Goal: Task Accomplishment & Management: Manage account settings

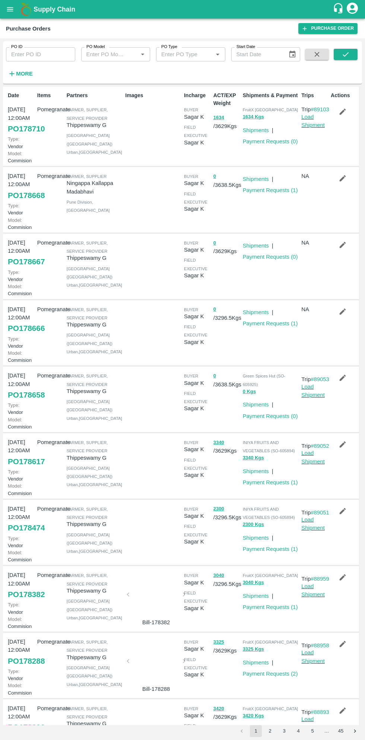
click at [19, 76] on strong "More" at bounding box center [24, 74] width 17 height 6
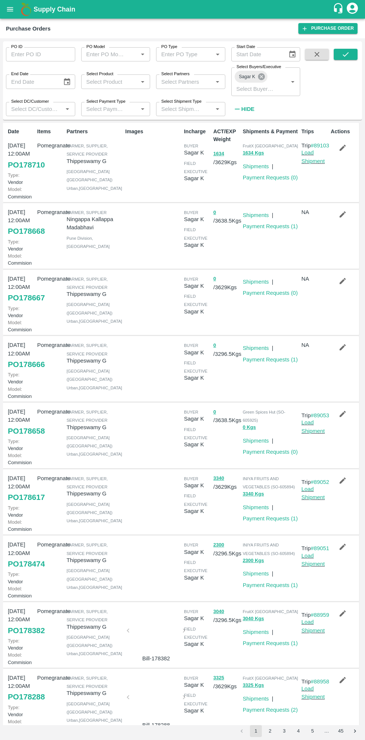
click at [258, 76] on icon at bounding box center [261, 76] width 7 height 7
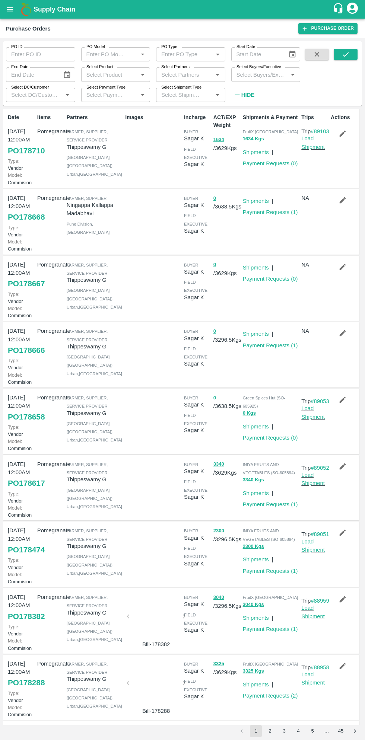
click at [269, 72] on input "Select Buyers/Executive" at bounding box center [259, 75] width 52 height 10
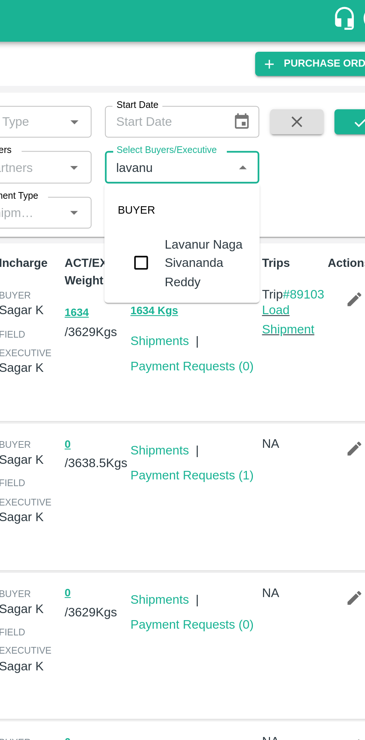
type input "lavanur"
click at [250, 118] on input "checkbox" at bounding box center [247, 117] width 15 height 15
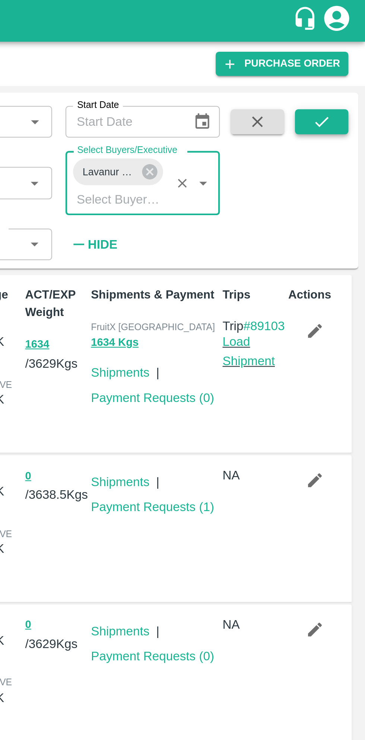
click at [351, 54] on button "submit" at bounding box center [345, 54] width 24 height 11
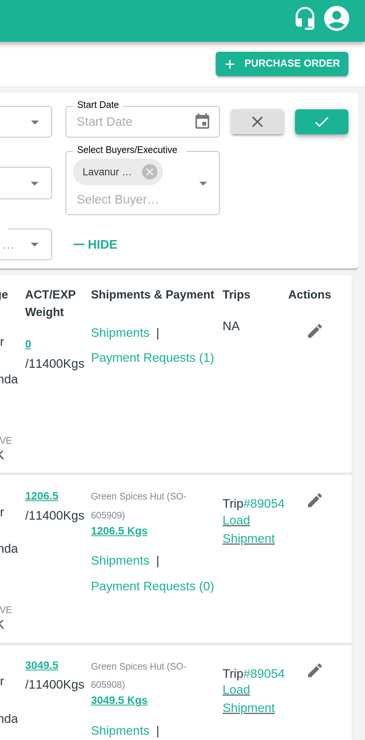
click at [345, 53] on icon "submit" at bounding box center [345, 54] width 8 height 8
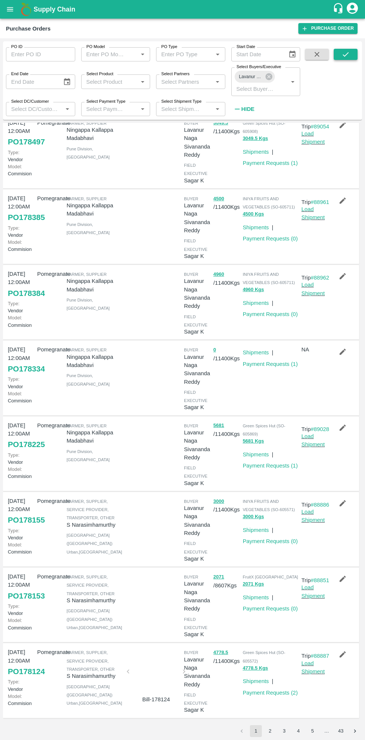
scroll to position [217, 0]
click at [269, 687] on button "2" at bounding box center [270, 731] width 12 height 12
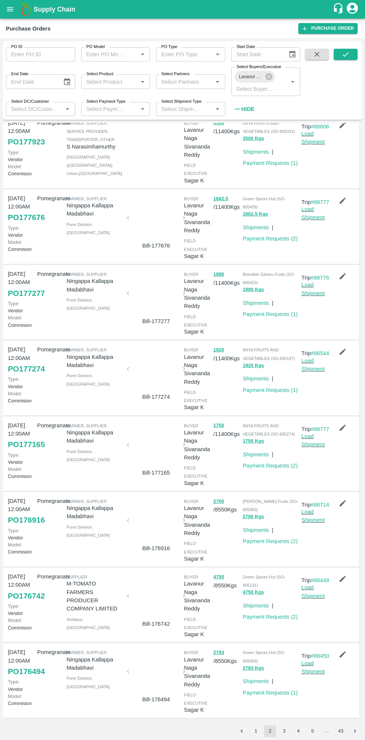
click at [287, 687] on button "3" at bounding box center [284, 731] width 12 height 12
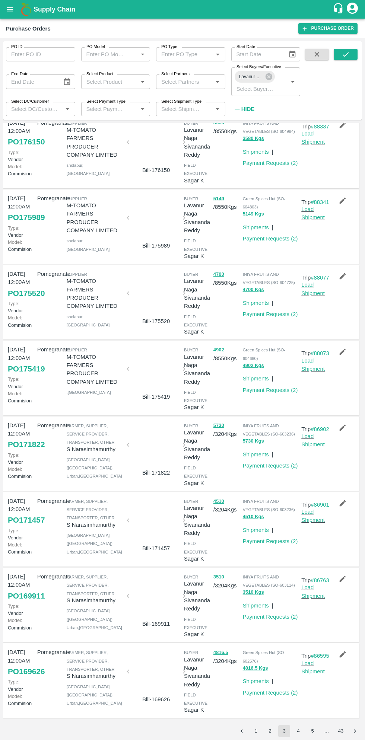
scroll to position [0, 0]
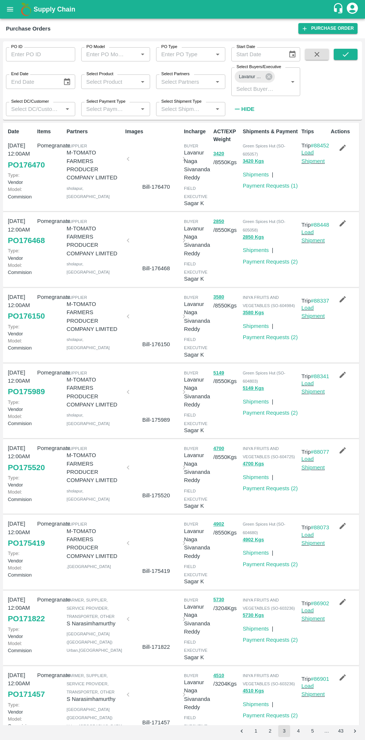
click at [269, 687] on button "2" at bounding box center [270, 731] width 12 height 12
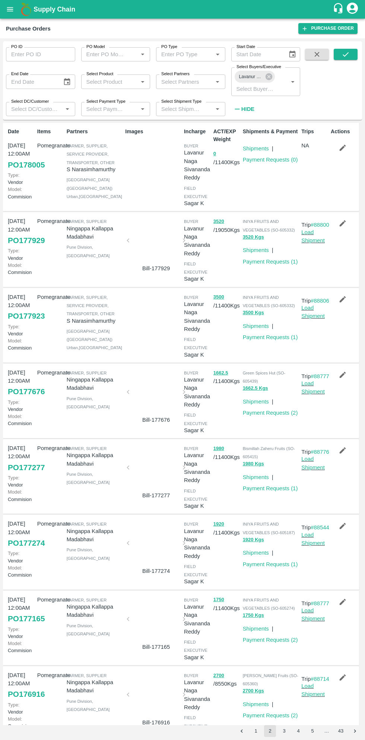
click at [253, 687] on button "1" at bounding box center [256, 731] width 12 height 12
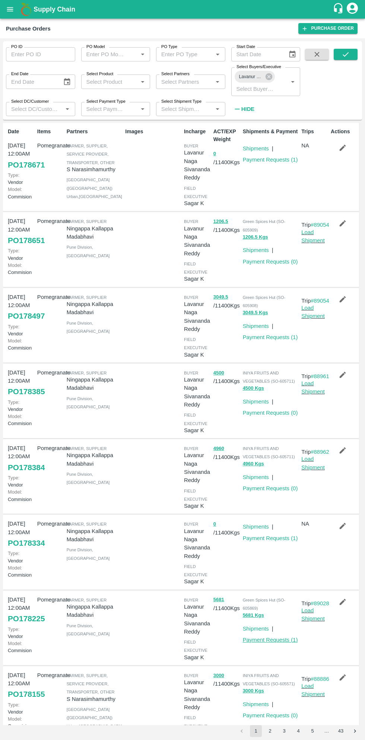
click at [270, 643] on link "Payment Requests ( 1 )" at bounding box center [270, 640] width 55 height 6
click at [273, 541] on link "Payment Requests ( 1 )" at bounding box center [270, 538] width 55 height 6
click at [279, 340] on link "Payment Requests ( 1 )" at bounding box center [270, 337] width 55 height 6
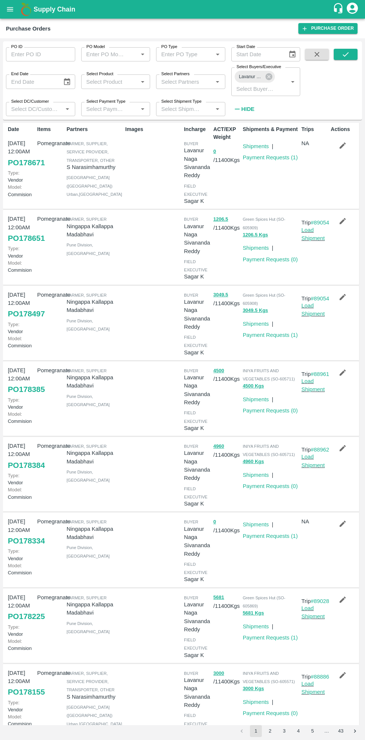
click at [31, 547] on link "PO 178334" at bounding box center [26, 540] width 37 height 13
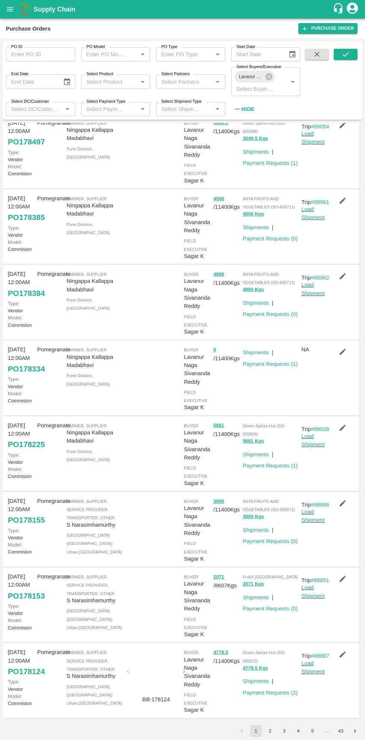
scroll to position [217, 0]
click at [31, 598] on link "PO 178153" at bounding box center [26, 595] width 37 height 13
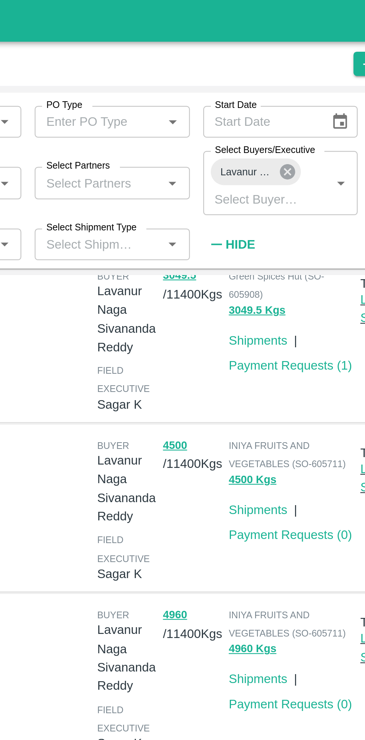
click at [267, 77] on icon at bounding box center [268, 76] width 7 height 7
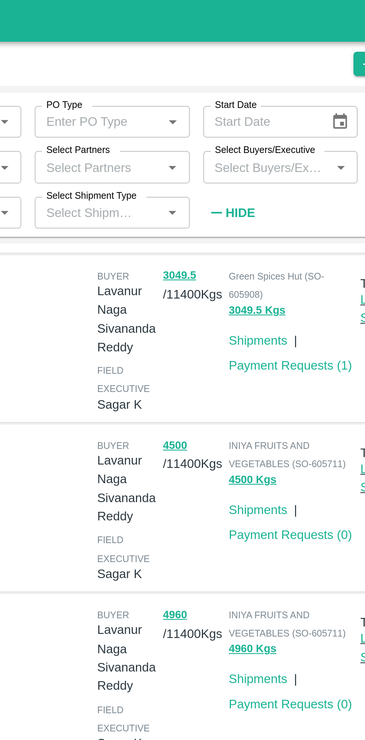
scroll to position [203, 0]
click at [260, 68] on label "Select Buyers/Executive" at bounding box center [258, 67] width 45 height 6
click at [260, 70] on input "Select Buyers/Executive" at bounding box center [259, 75] width 52 height 10
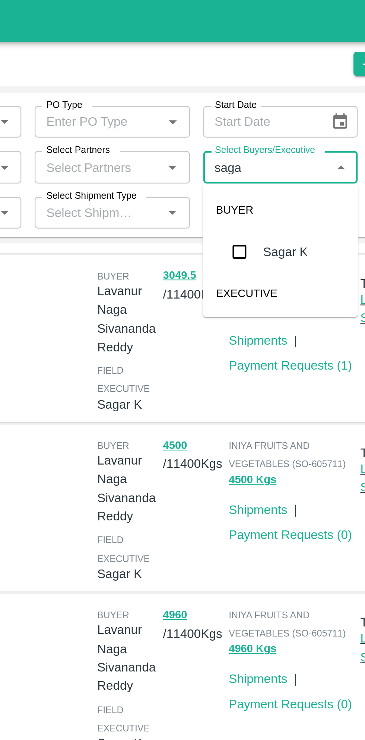
type input "sagar"
click at [252, 110] on input "checkbox" at bounding box center [247, 112] width 15 height 15
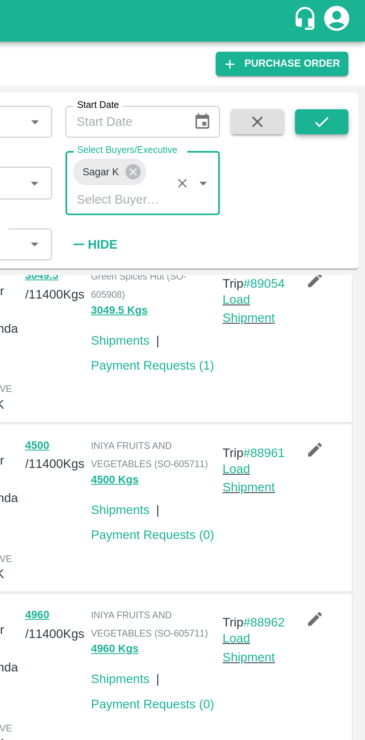
click at [345, 57] on icon "submit" at bounding box center [345, 54] width 8 height 8
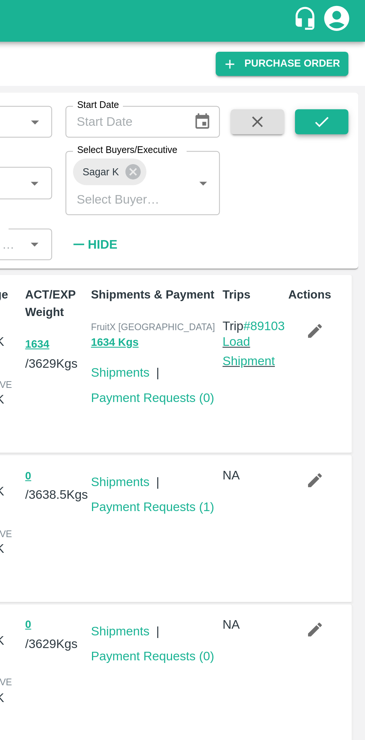
click at [348, 56] on icon "submit" at bounding box center [345, 54] width 8 height 8
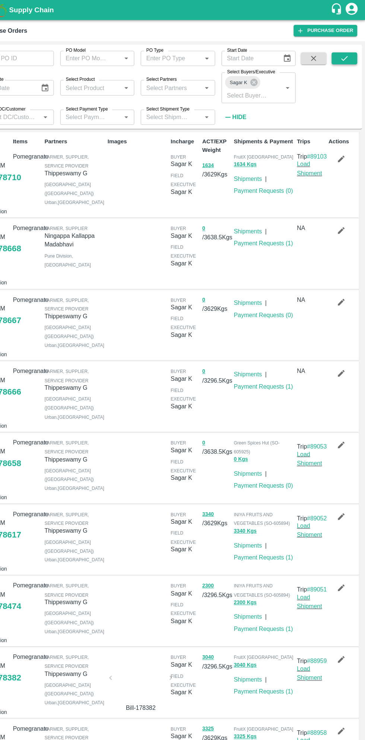
scroll to position [1, 0]
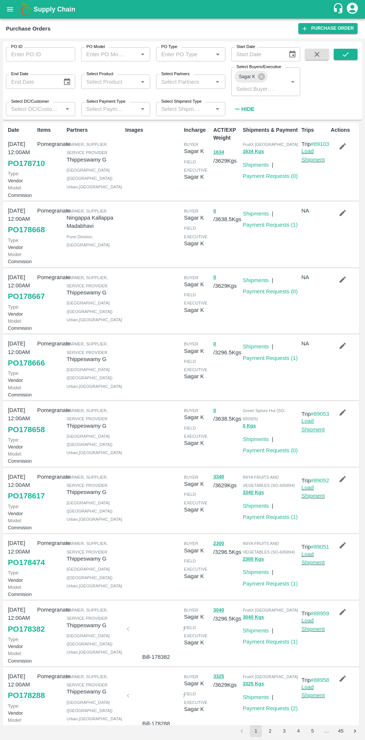
click at [312, 432] on link "Load Shipment" at bounding box center [312, 425] width 23 height 14
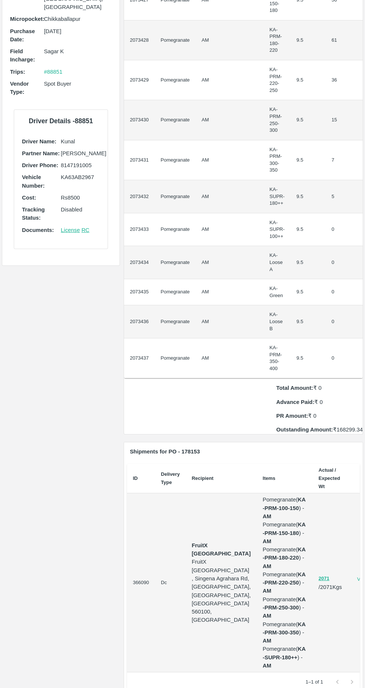
scroll to position [196, 0]
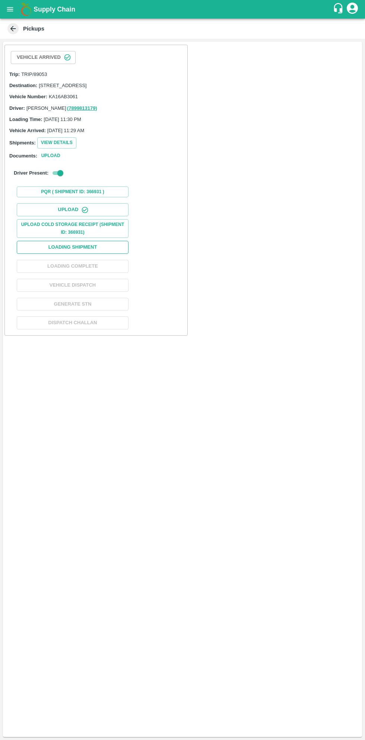
click at [113, 254] on button "Loading Shipment" at bounding box center [73, 247] width 112 height 13
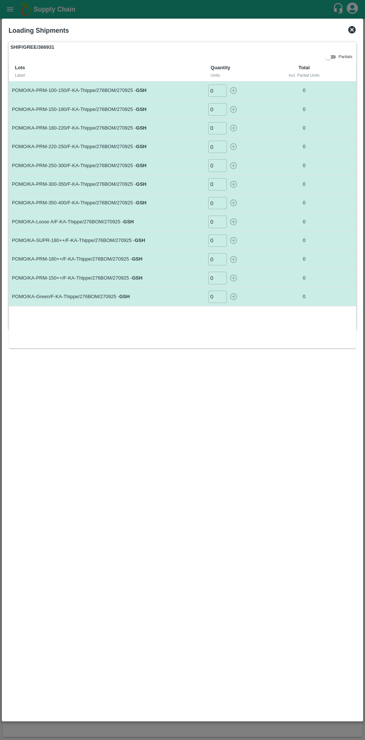
click at [223, 93] on input "0" at bounding box center [217, 90] width 19 height 12
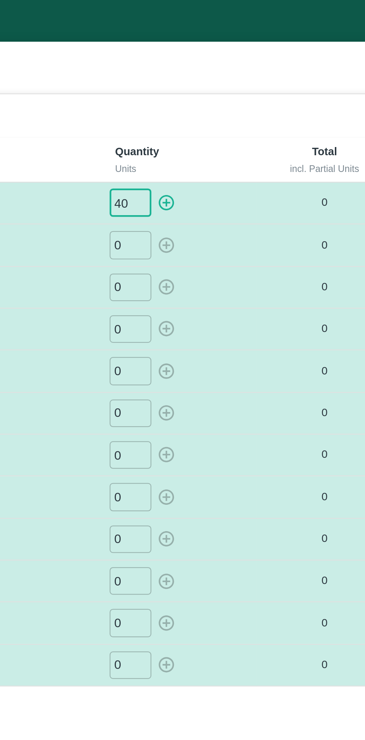
type input "40"
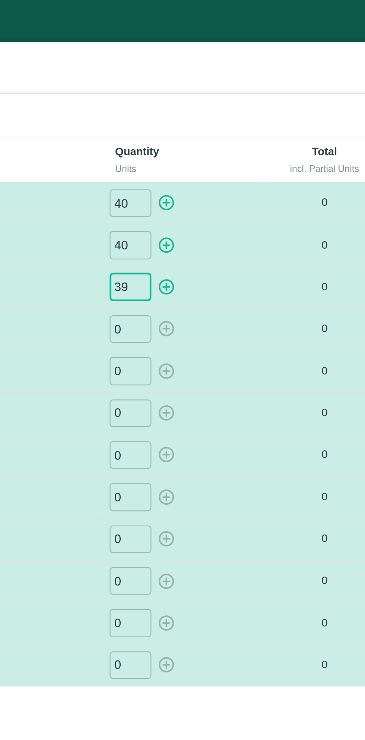
type input "39"
click at [234, 90] on icon "button" at bounding box center [233, 90] width 7 height 7
type input "0"
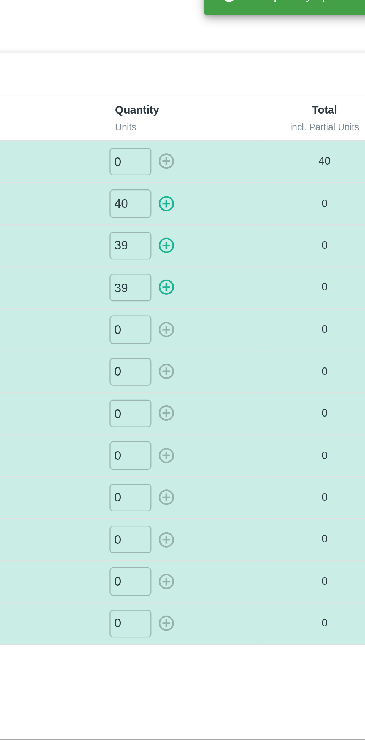
click at [235, 109] on icon "button" at bounding box center [233, 109] width 8 height 8
type input "0"
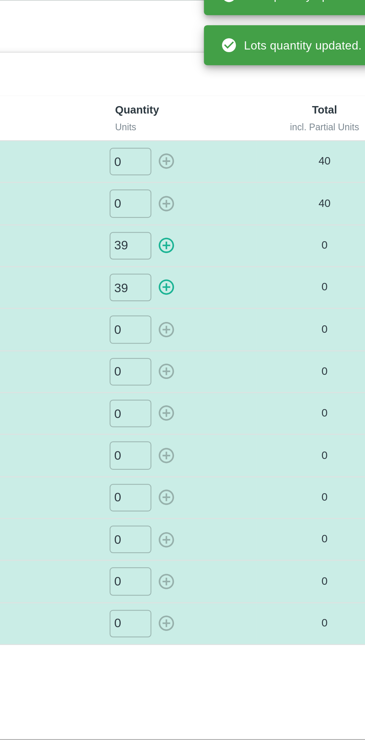
click at [236, 128] on icon "button" at bounding box center [233, 128] width 7 height 7
type input "0"
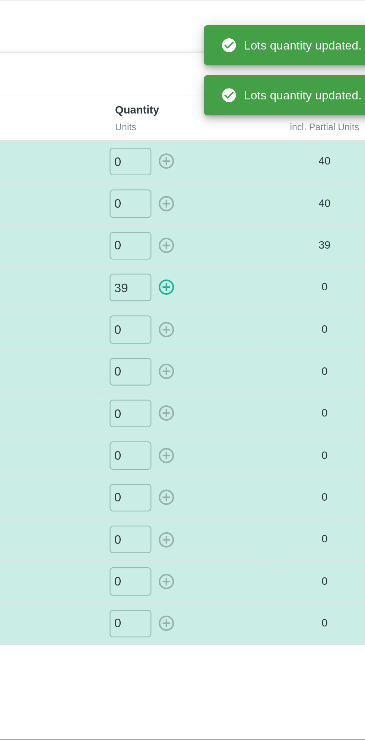
click at [236, 149] on icon "button" at bounding box center [233, 147] width 8 height 8
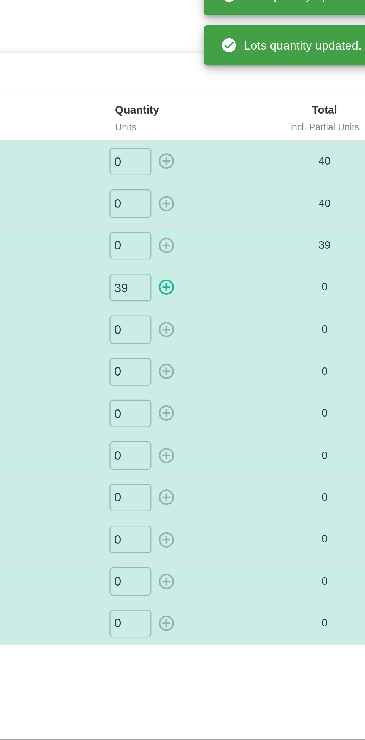
type input "0"
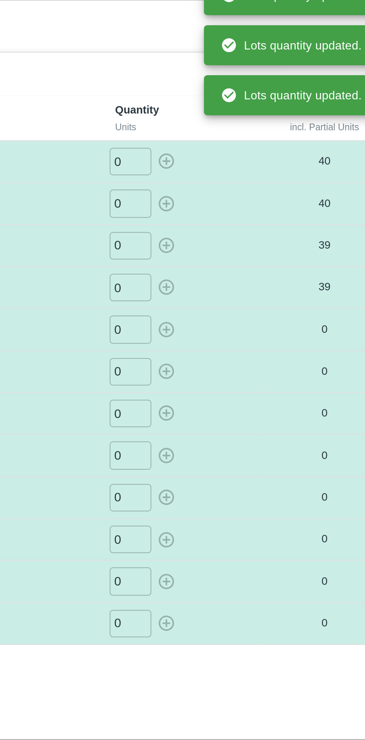
click at [220, 166] on input "0" at bounding box center [217, 165] width 19 height 12
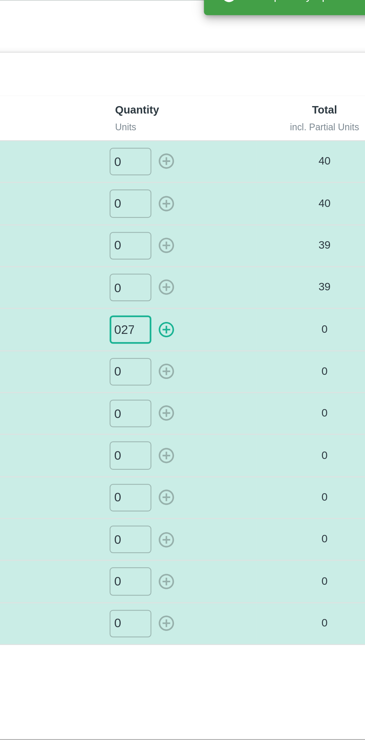
type input "027"
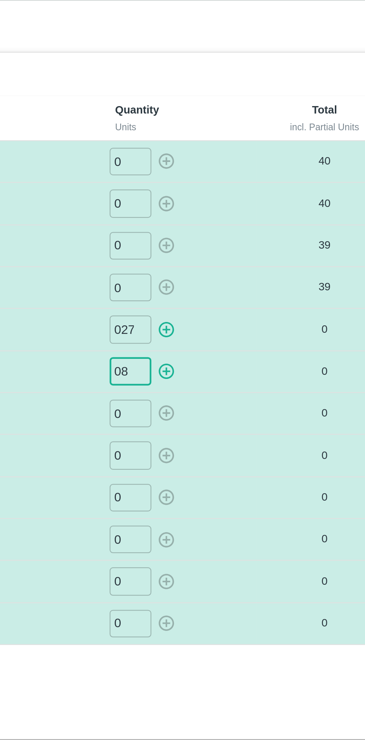
type input "08"
type input "04"
click at [236, 166] on icon "button" at bounding box center [233, 165] width 7 height 7
type input "0"
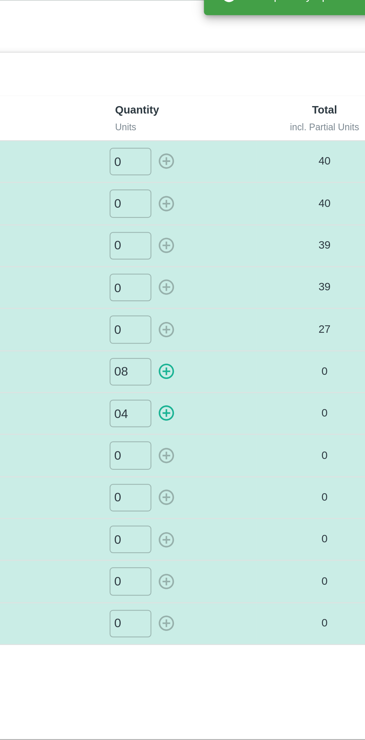
click at [234, 182] on icon "button" at bounding box center [233, 184] width 8 height 8
type input "0"
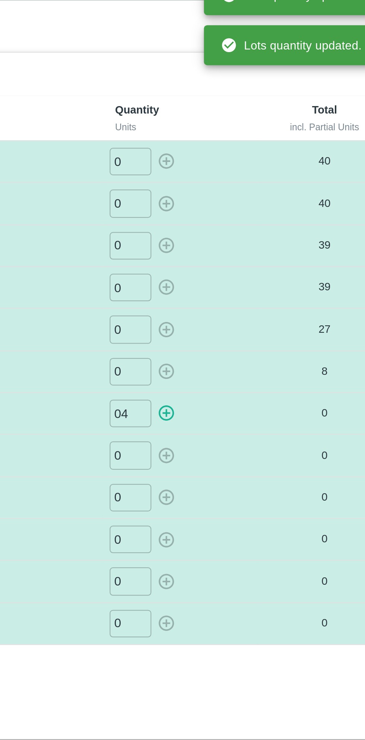
click at [234, 202] on icon "button" at bounding box center [233, 203] width 8 height 8
type input "0"
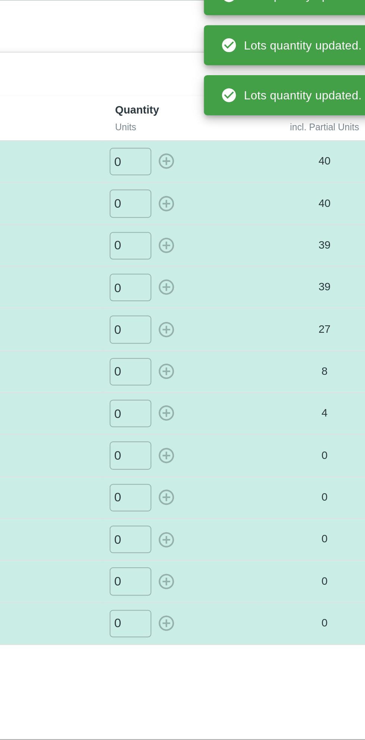
click at [220, 223] on input "0" at bounding box center [217, 221] width 19 height 12
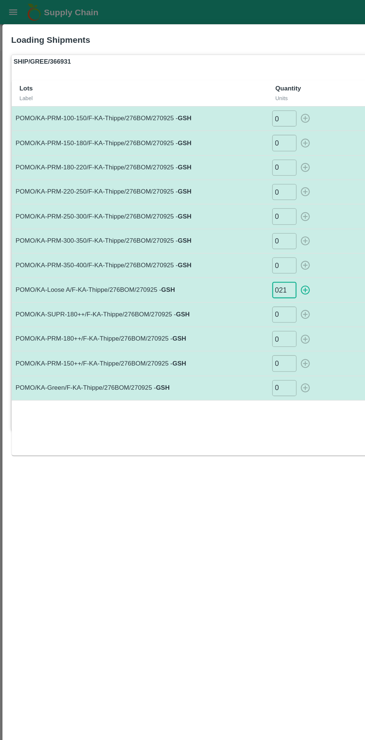
click at [233, 221] on icon "button" at bounding box center [233, 221] width 7 height 7
type input "0"
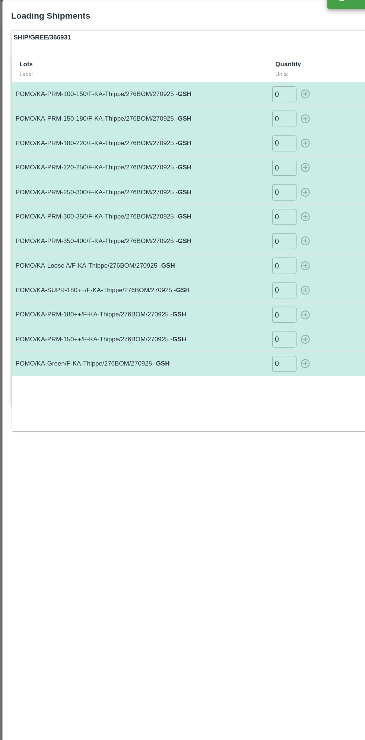
click at [223, 258] on input "0" at bounding box center [217, 259] width 19 height 12
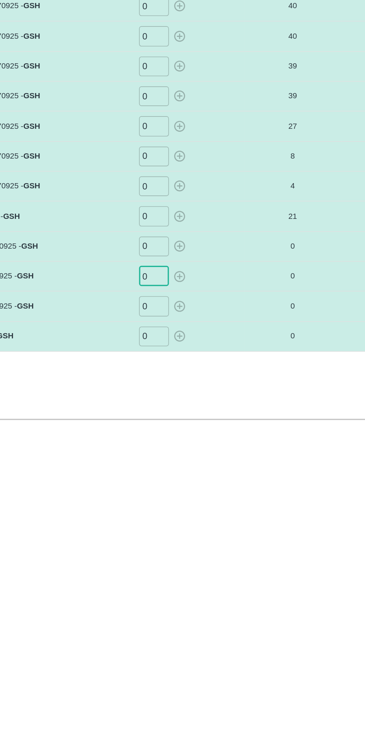
click at [218, 238] on input "0" at bounding box center [217, 240] width 19 height 12
type input "036"
type input "011"
click at [236, 242] on icon "button" at bounding box center [233, 240] width 7 height 7
type input "0"
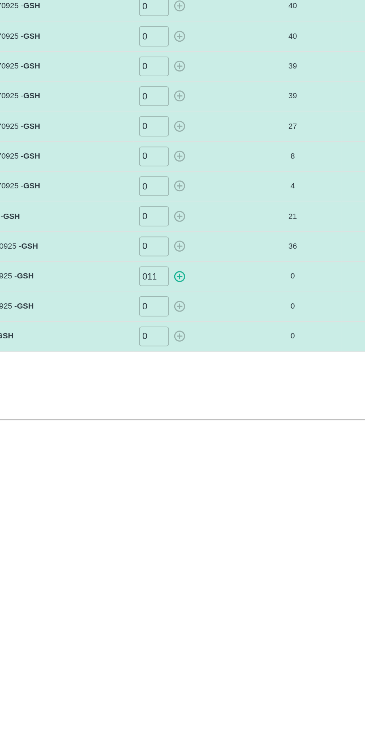
click at [234, 258] on icon "button" at bounding box center [233, 259] width 7 height 7
type input "0"
click at [220, 277] on input "0" at bounding box center [217, 278] width 19 height 12
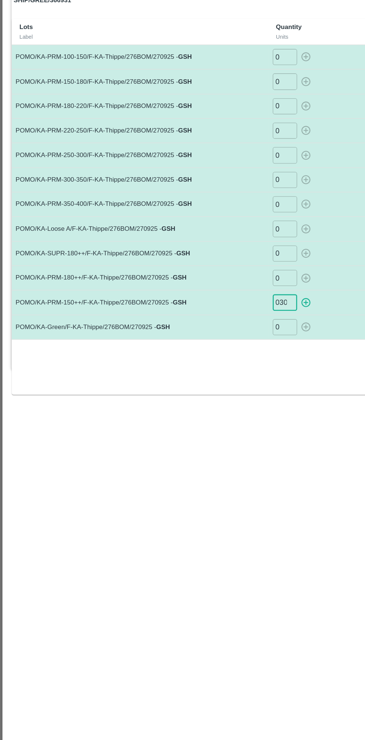
type input "030"
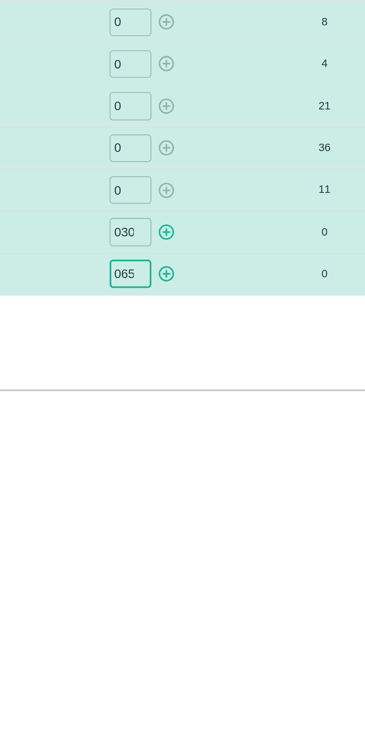
type input "065"
click at [236, 279] on icon "button" at bounding box center [233, 278] width 8 height 8
type input "0"
click at [236, 295] on icon "button" at bounding box center [233, 296] width 7 height 7
type input "0"
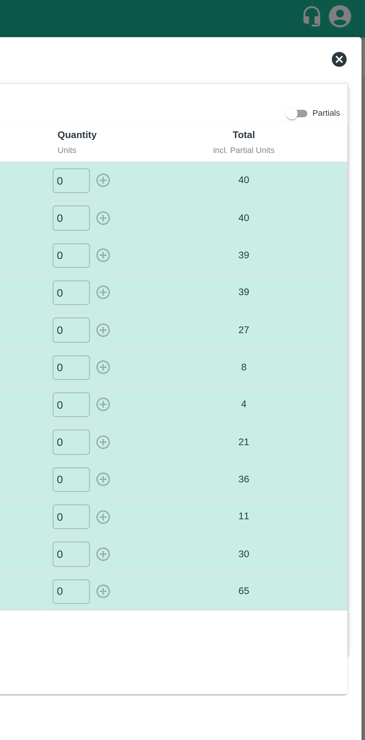
click at [350, 32] on icon at bounding box center [351, 29] width 7 height 7
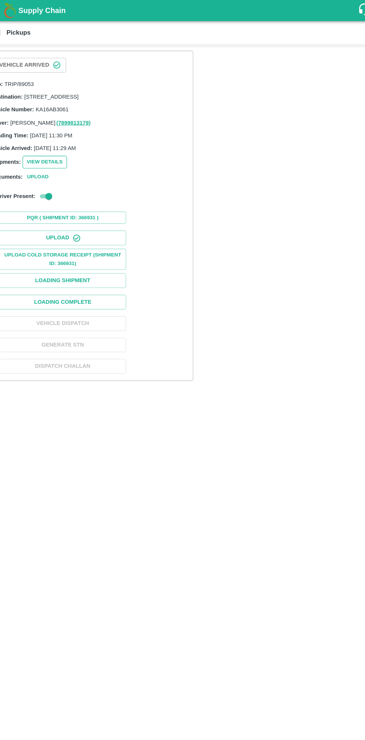
click at [61, 148] on button "View Details" at bounding box center [56, 142] width 39 height 11
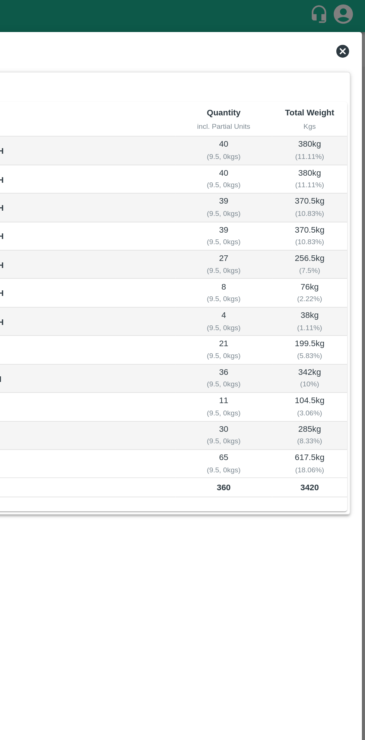
click at [354, 30] on icon at bounding box center [351, 29] width 7 height 7
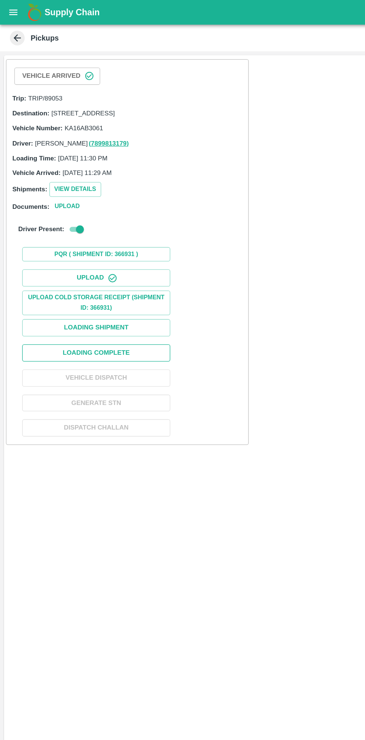
click at [104, 272] on button "Loading Complete" at bounding box center [73, 266] width 112 height 13
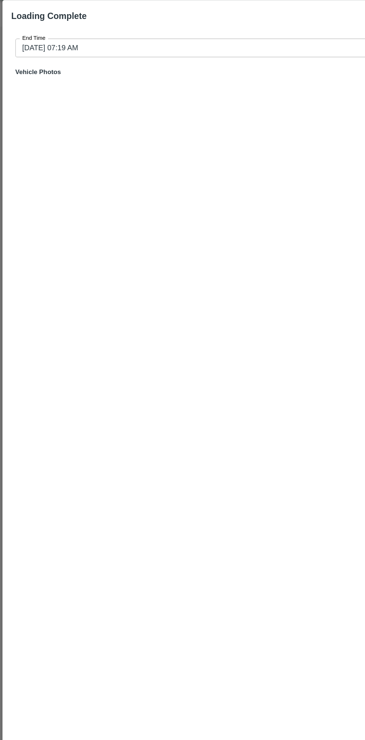
click at [185, 54] on input "29/09/2025 07:19 AM" at bounding box center [180, 55] width 336 height 14
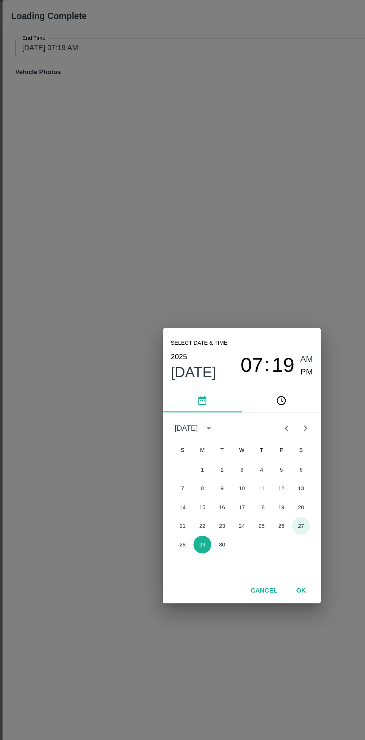
click at [227, 415] on button "27" at bounding box center [226, 415] width 13 height 13
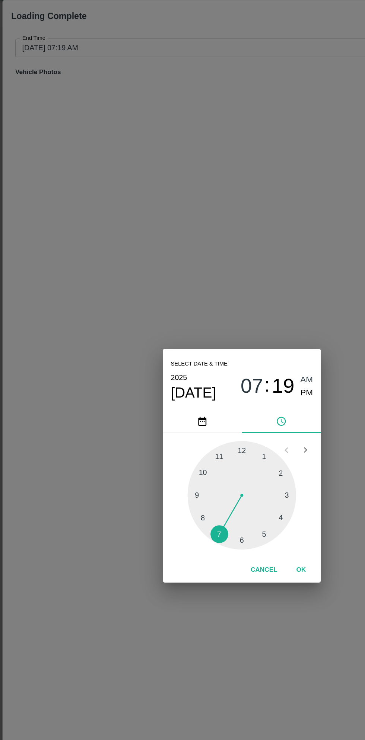
click at [216, 412] on div at bounding box center [182, 392] width 82 height 82
click at [233, 316] on span "PM" at bounding box center [232, 315] width 10 height 10
click at [233, 454] on button "OK" at bounding box center [227, 448] width 24 height 13
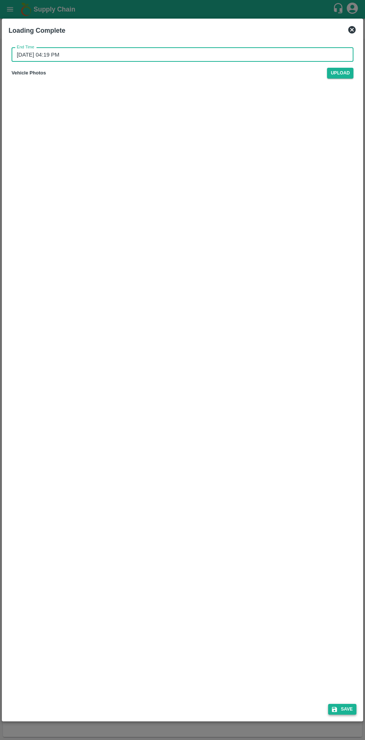
click at [347, 710] on button "Save" at bounding box center [342, 709] width 28 height 11
type input "29/09/2025 07:20 AM"
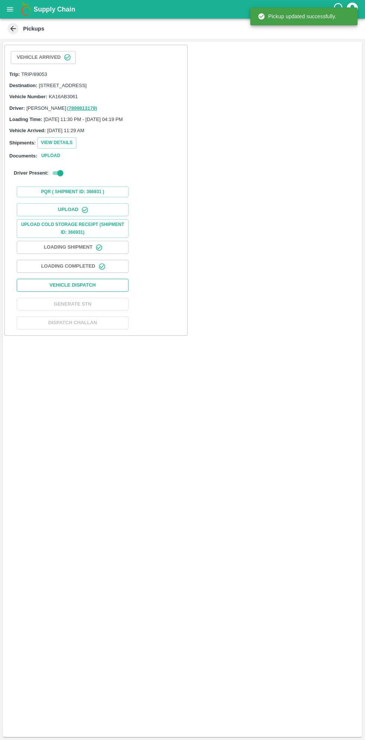
click at [108, 292] on button "Vehicle Dispatch" at bounding box center [73, 285] width 112 height 13
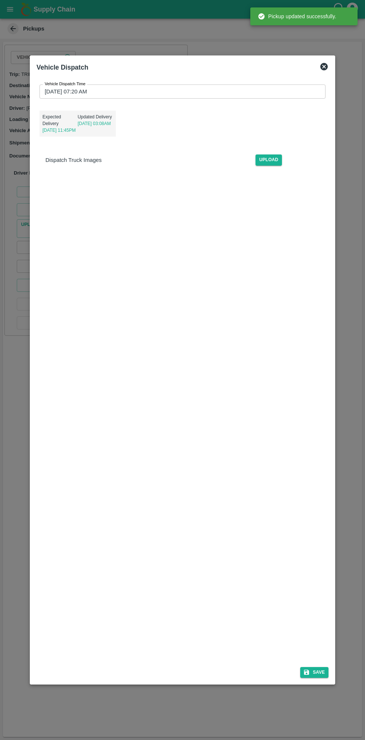
click at [236, 89] on input "29/09/2025 07:20 AM" at bounding box center [179, 91] width 281 height 14
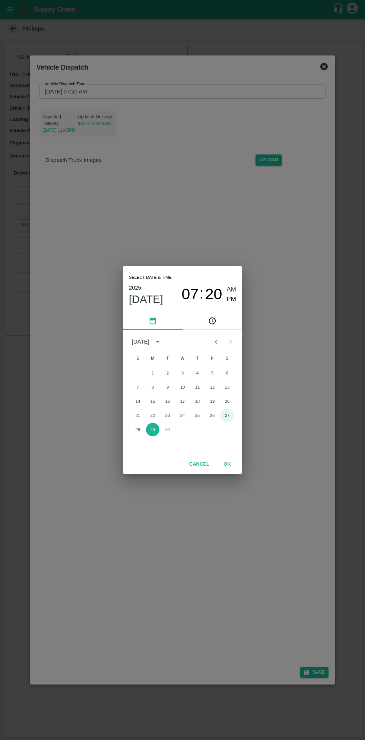
click at [227, 415] on button "27" at bounding box center [226, 415] width 13 height 13
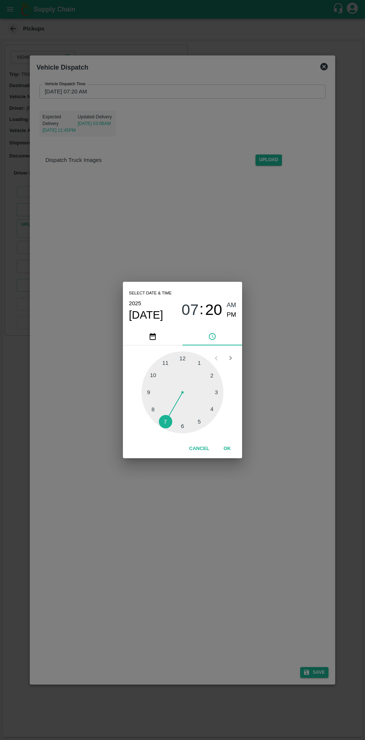
click at [203, 425] on div at bounding box center [182, 392] width 82 height 82
click at [231, 315] on span "PM" at bounding box center [232, 315] width 10 height 10
type input "27/09/2025 05:20 PM"
click at [233, 451] on button "OK" at bounding box center [227, 448] width 24 height 13
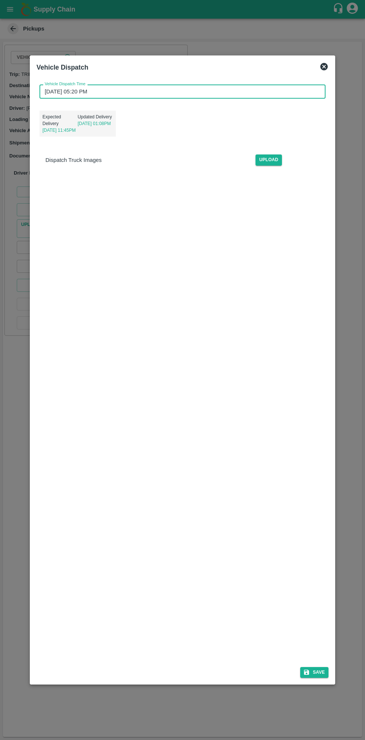
scroll to position [1, 0]
click at [319, 669] on button "Save" at bounding box center [314, 672] width 28 height 11
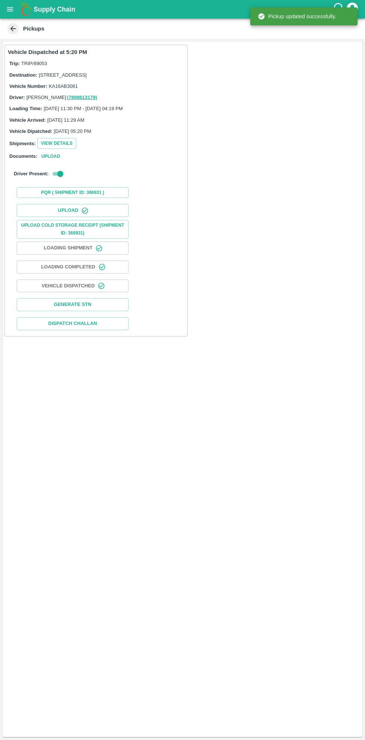
click at [13, 28] on icon at bounding box center [13, 29] width 6 height 6
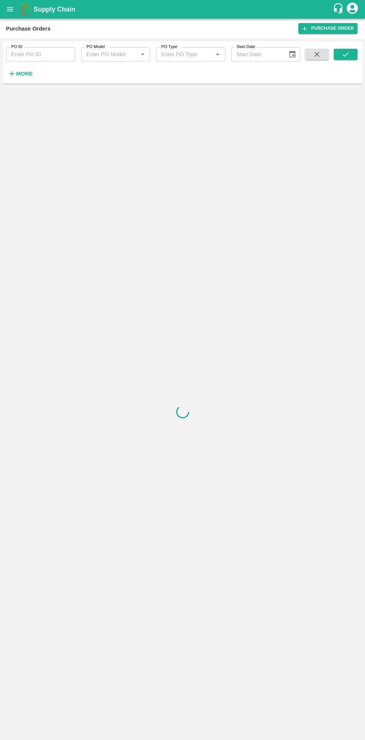
click at [16, 11] on button "open drawer" at bounding box center [9, 9] width 17 height 17
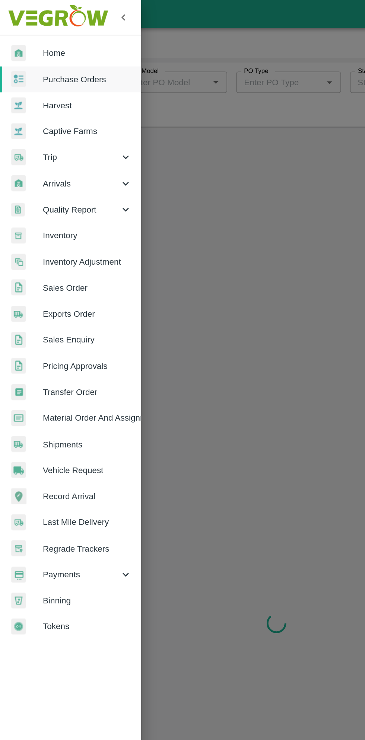
click at [60, 52] on span "Purchase Orders" at bounding box center [57, 52] width 59 height 8
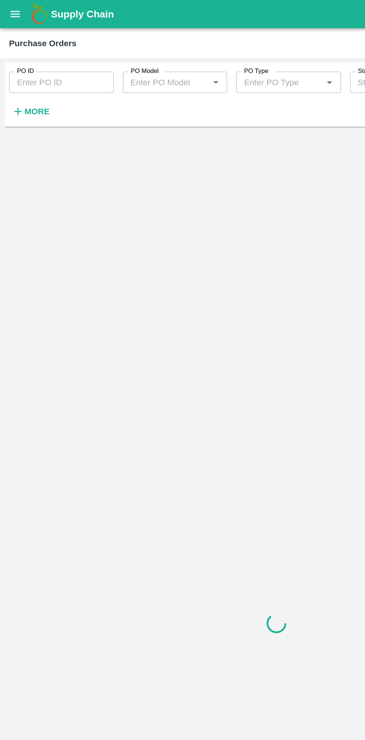
click at [25, 80] on button "More" at bounding box center [20, 73] width 29 height 13
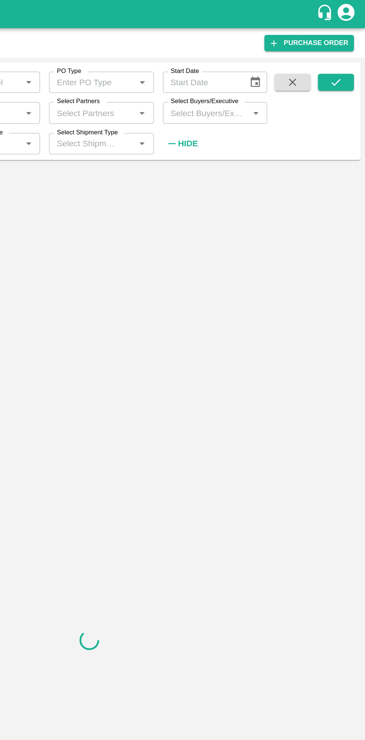
click at [260, 73] on input "Select Buyers/Executive" at bounding box center [259, 75] width 52 height 10
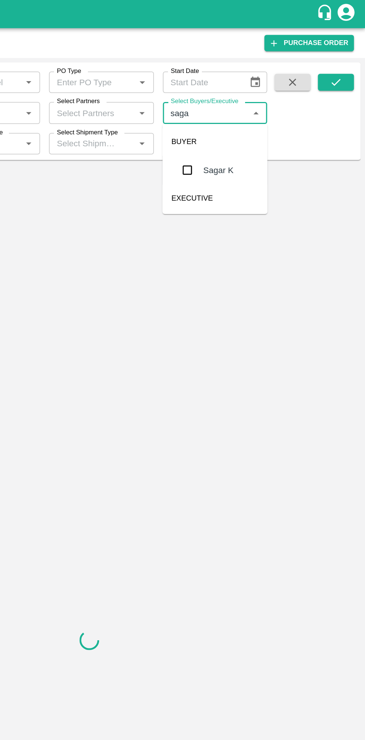
type input "sagar"
click at [247, 112] on input "checkbox" at bounding box center [247, 112] width 15 height 15
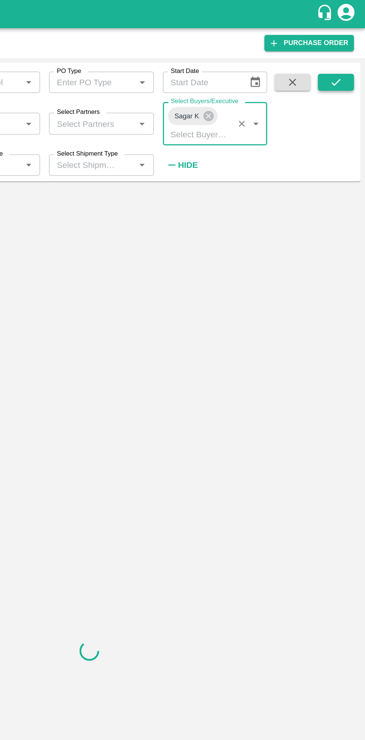
click at [345, 54] on icon "submit" at bounding box center [345, 54] width 8 height 8
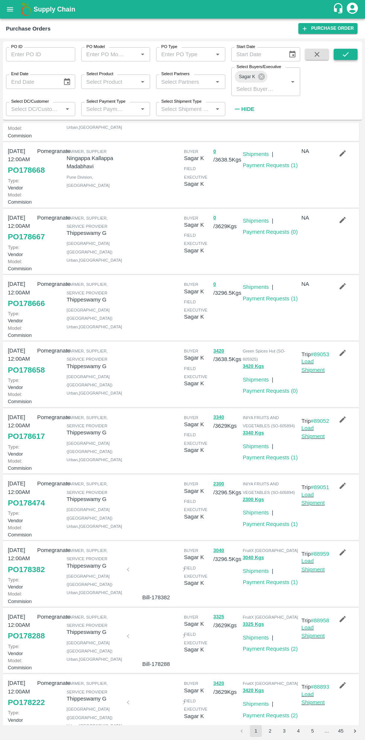
scroll to position [63, 0]
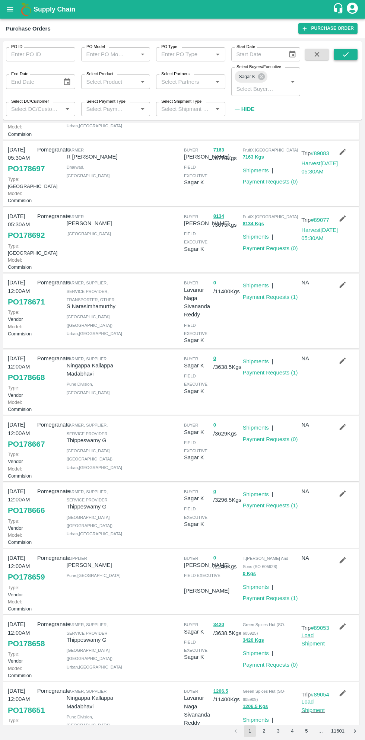
click at [336, 56] on button "submit" at bounding box center [345, 54] width 24 height 11
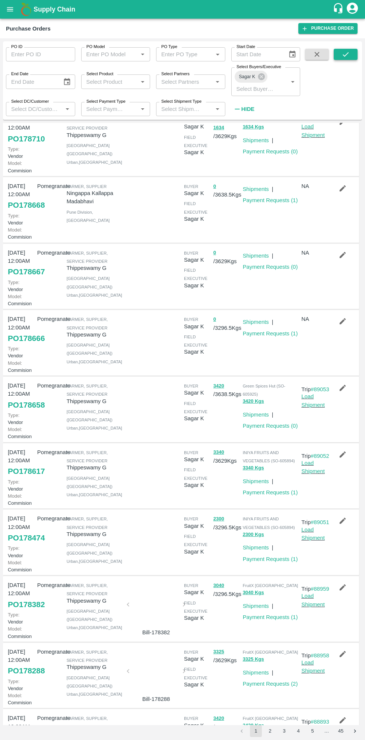
scroll to position [0, 0]
